Goal: Browse casually: Explore the website without a specific task or goal

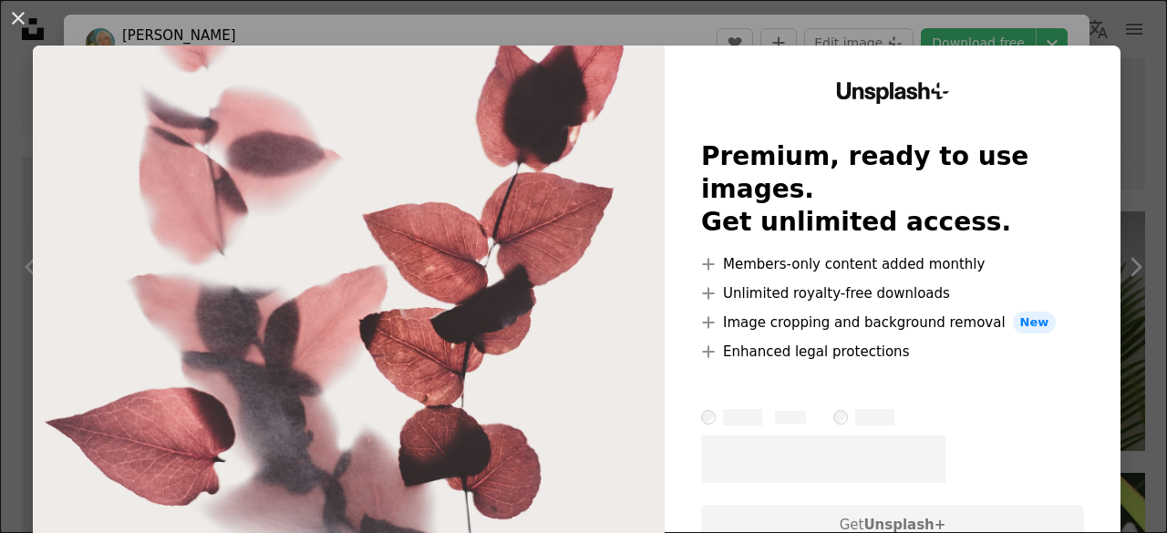
scroll to position [3232, 0]
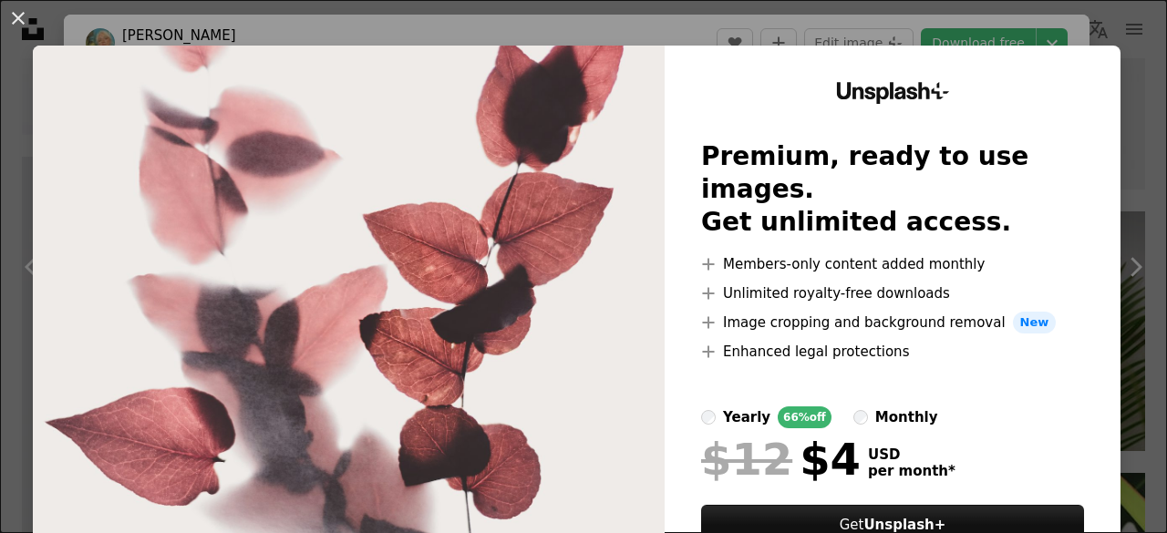
click at [1131, 153] on div "An X shape Unsplash+ Premium, ready to use images. Get unlimited access. A plus…" at bounding box center [583, 266] width 1167 height 533
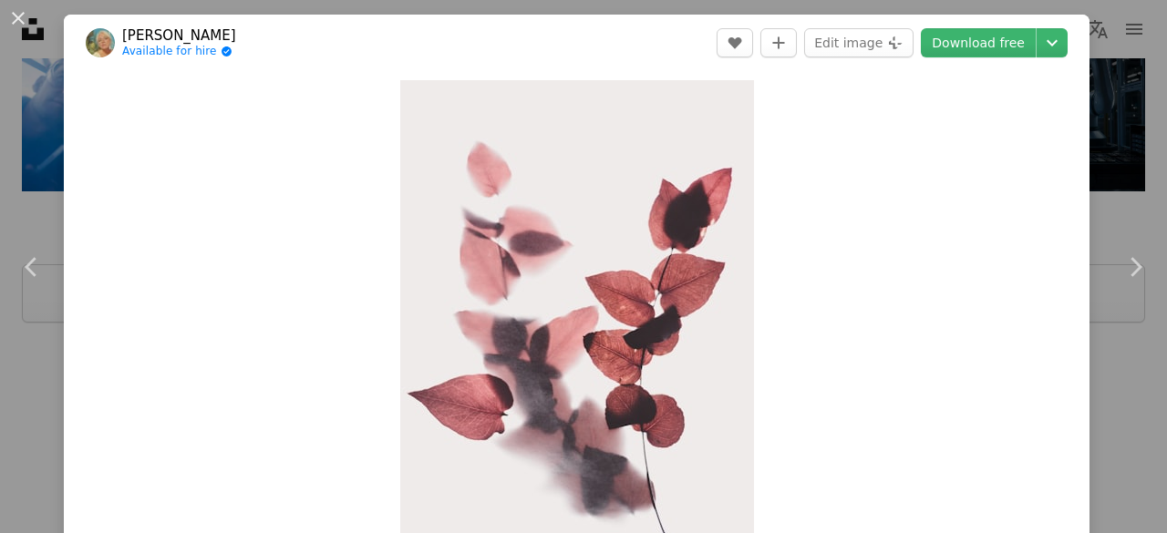
scroll to position [3455, 0]
